Goal: Information Seeking & Learning: Learn about a topic

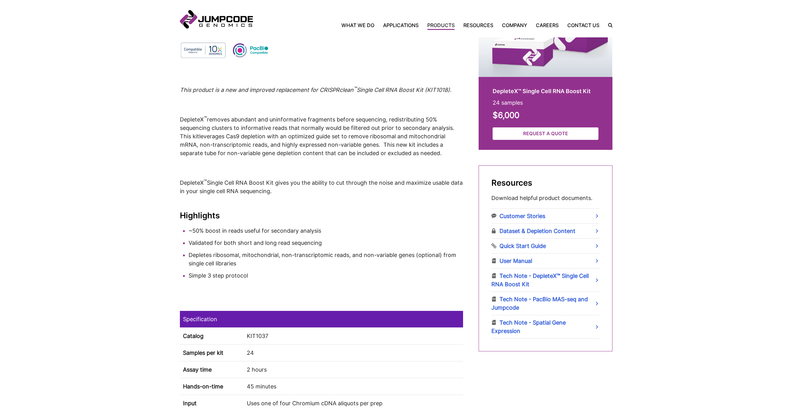
scroll to position [218, 0]
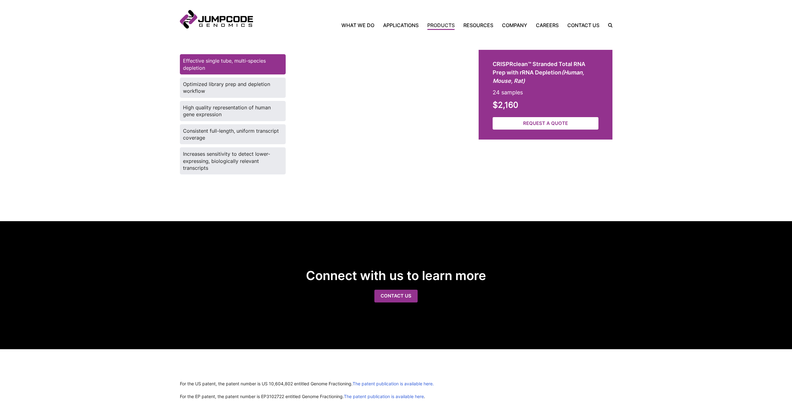
scroll to position [902, 0]
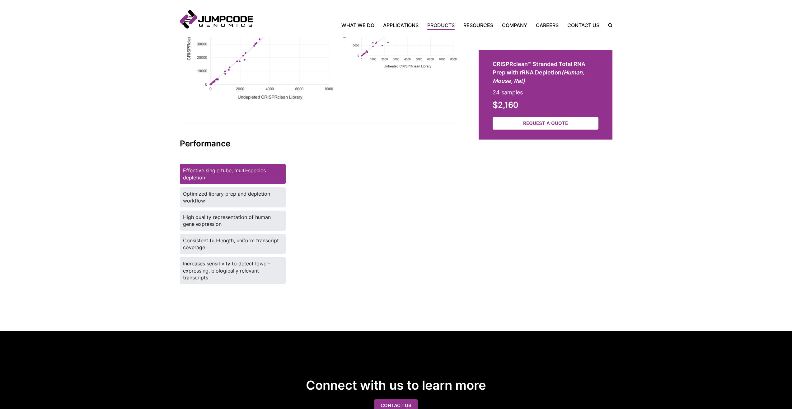
click at [227, 187] on label "Optimized library prep and depletion workflow" at bounding box center [233, 197] width 106 height 20
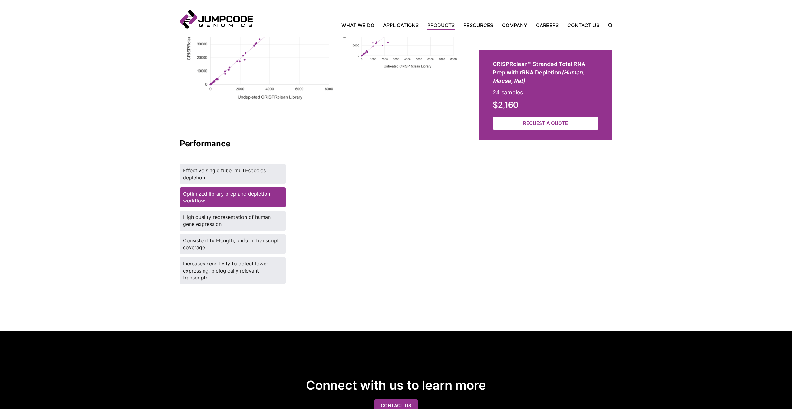
click at [230, 210] on label "High quality representation of human gene expression" at bounding box center [233, 220] width 106 height 20
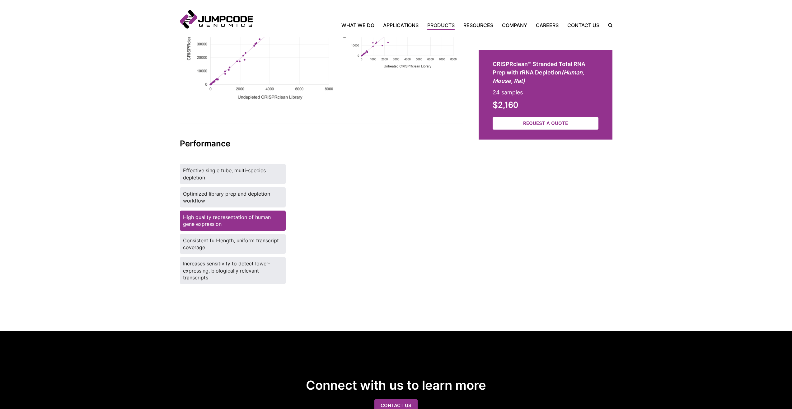
click at [223, 234] on label "Consistent full-length, uniform transcript coverage" at bounding box center [233, 244] width 106 height 20
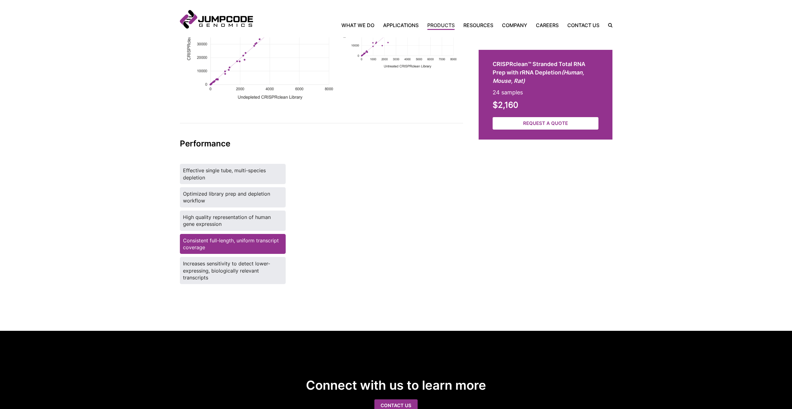
drag, startPoint x: 230, startPoint y: 245, endPoint x: 233, endPoint y: 250, distance: 5.7
click at [230, 245] on tab-controls "Effective single tube, multi-species depletion Optimized library prep and deple…" at bounding box center [233, 224] width 106 height 120
click at [231, 259] on label "Increases sensitivity to detect lower-expressing, biologically relevant transcr…" at bounding box center [233, 270] width 106 height 27
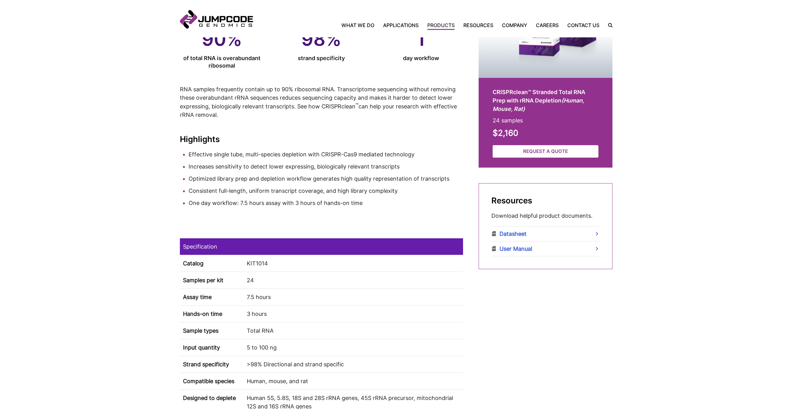
scroll to position [124, 0]
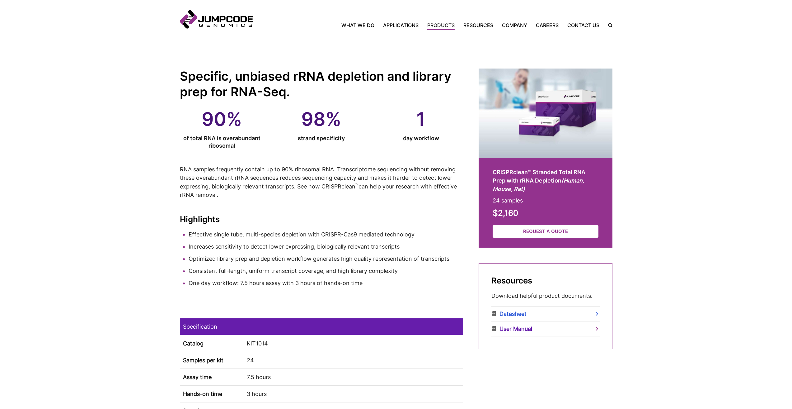
click at [513, 329] on link "User Manual" at bounding box center [545, 328] width 108 height 15
